Goal: Find specific page/section: Find specific page/section

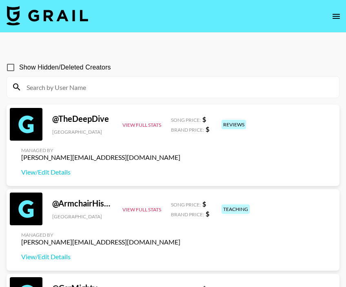
click at [336, 14] on icon "open drawer" at bounding box center [337, 16] width 10 height 10
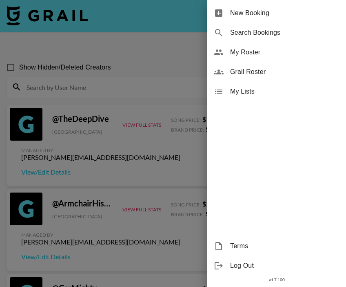
click at [247, 49] on span "My Roster" at bounding box center [284, 52] width 109 height 10
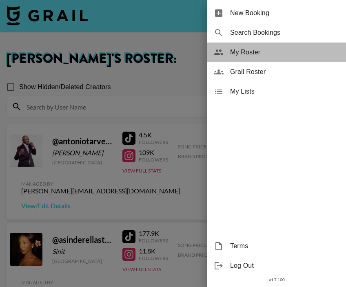
click at [247, 49] on span "My Roster" at bounding box center [284, 52] width 109 height 10
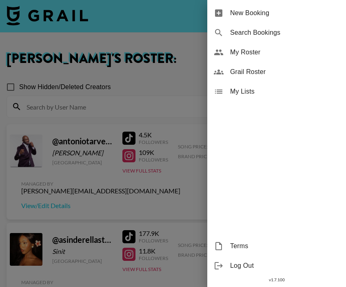
click at [158, 78] on div at bounding box center [173, 143] width 346 height 287
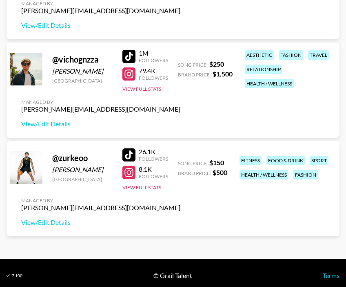
scroll to position [3799, 0]
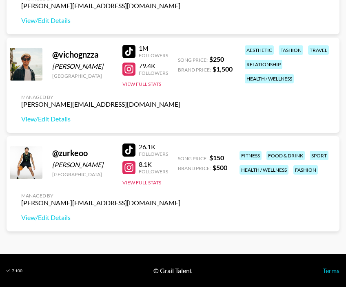
click at [111, 104] on div "@ vichognzza Vicente González United States 1M Followers 79.4K Followers View F…" at bounding box center [173, 85] width 333 height 95
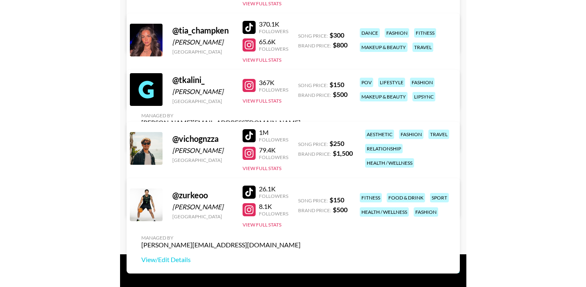
scroll to position [2976, 0]
